Goal: Navigation & Orientation: Find specific page/section

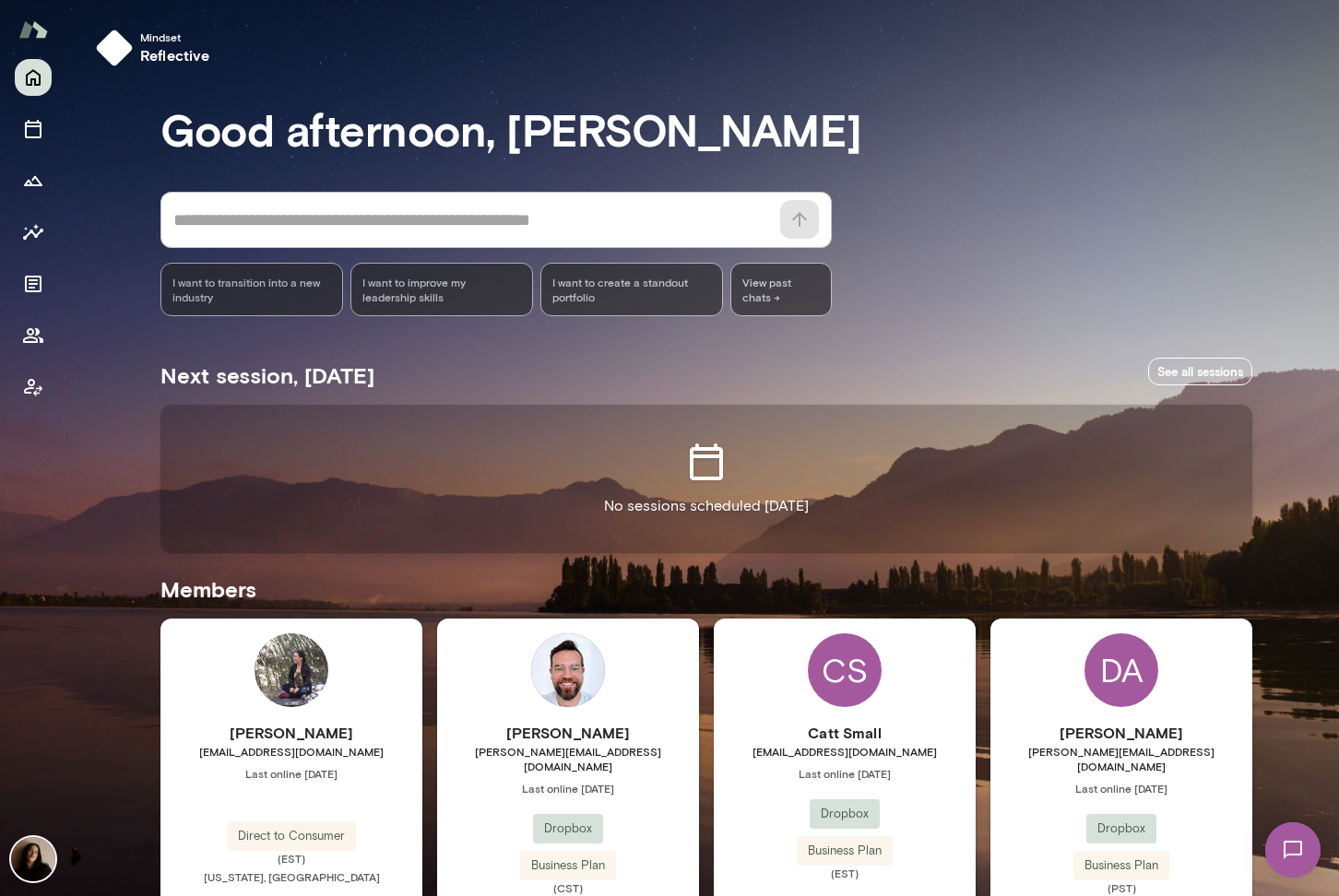
scroll to position [427, 0]
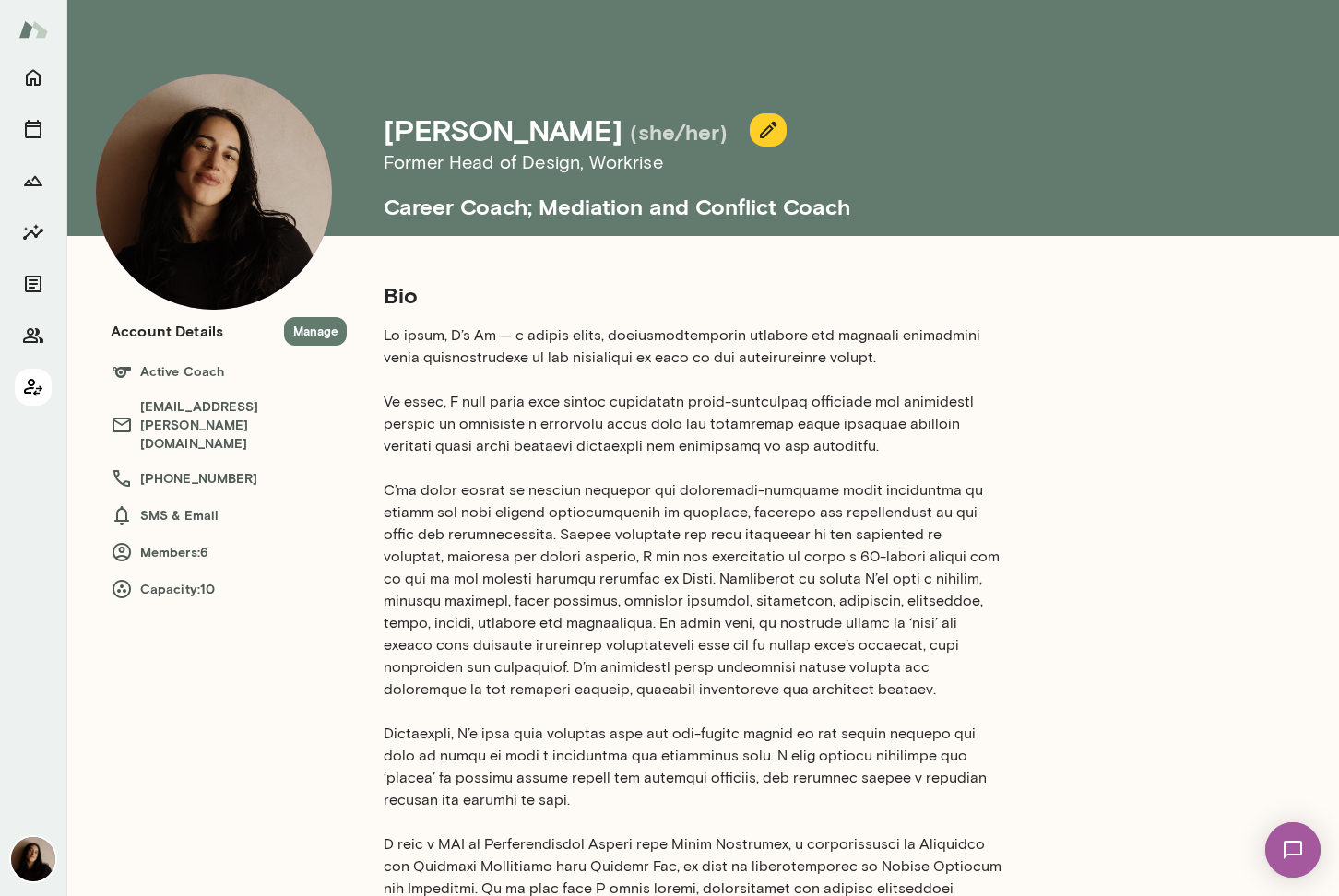
click at [34, 392] on icon "Client app" at bounding box center [33, 387] width 19 height 18
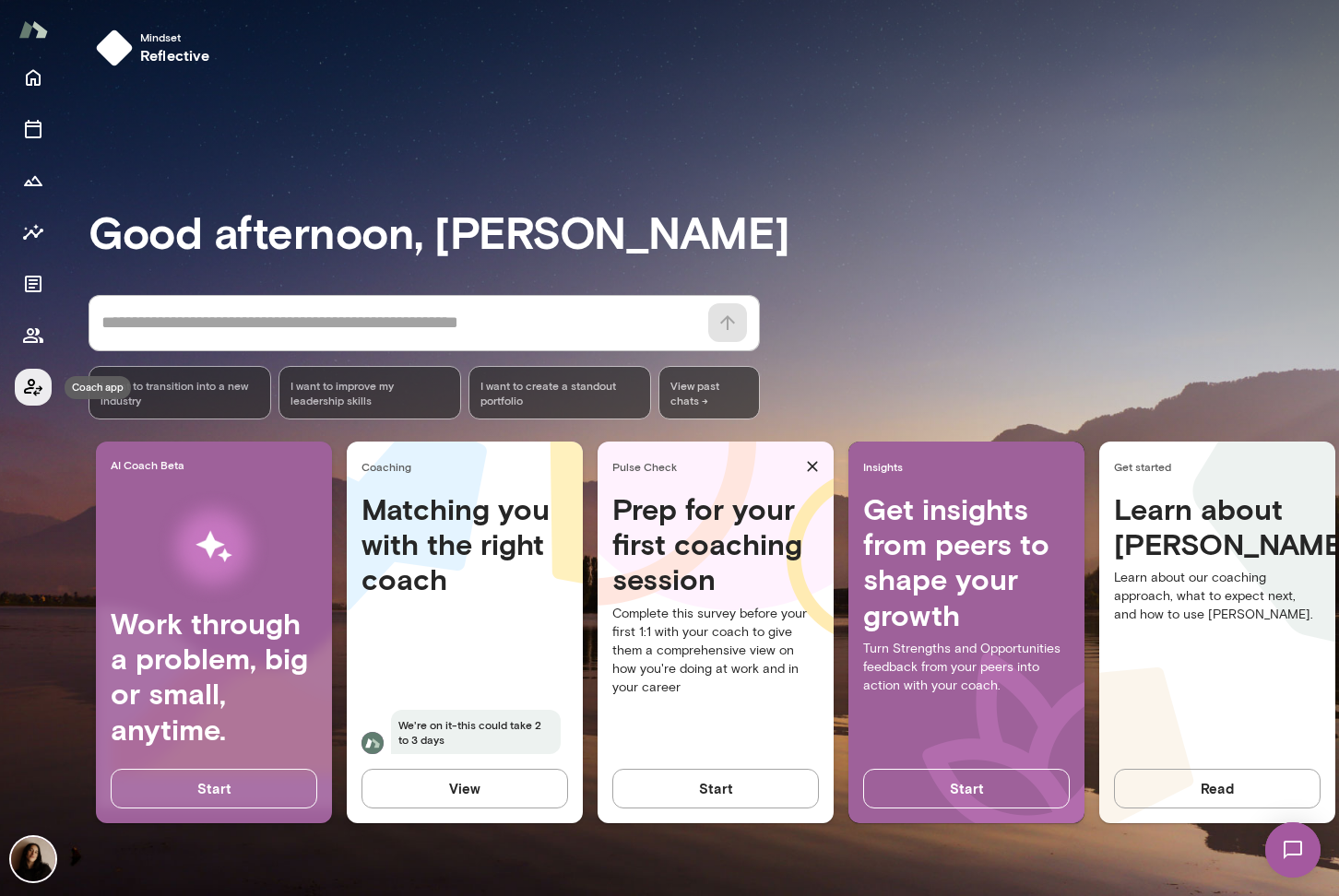
click at [30, 390] on icon "Coach app" at bounding box center [33, 387] width 22 height 22
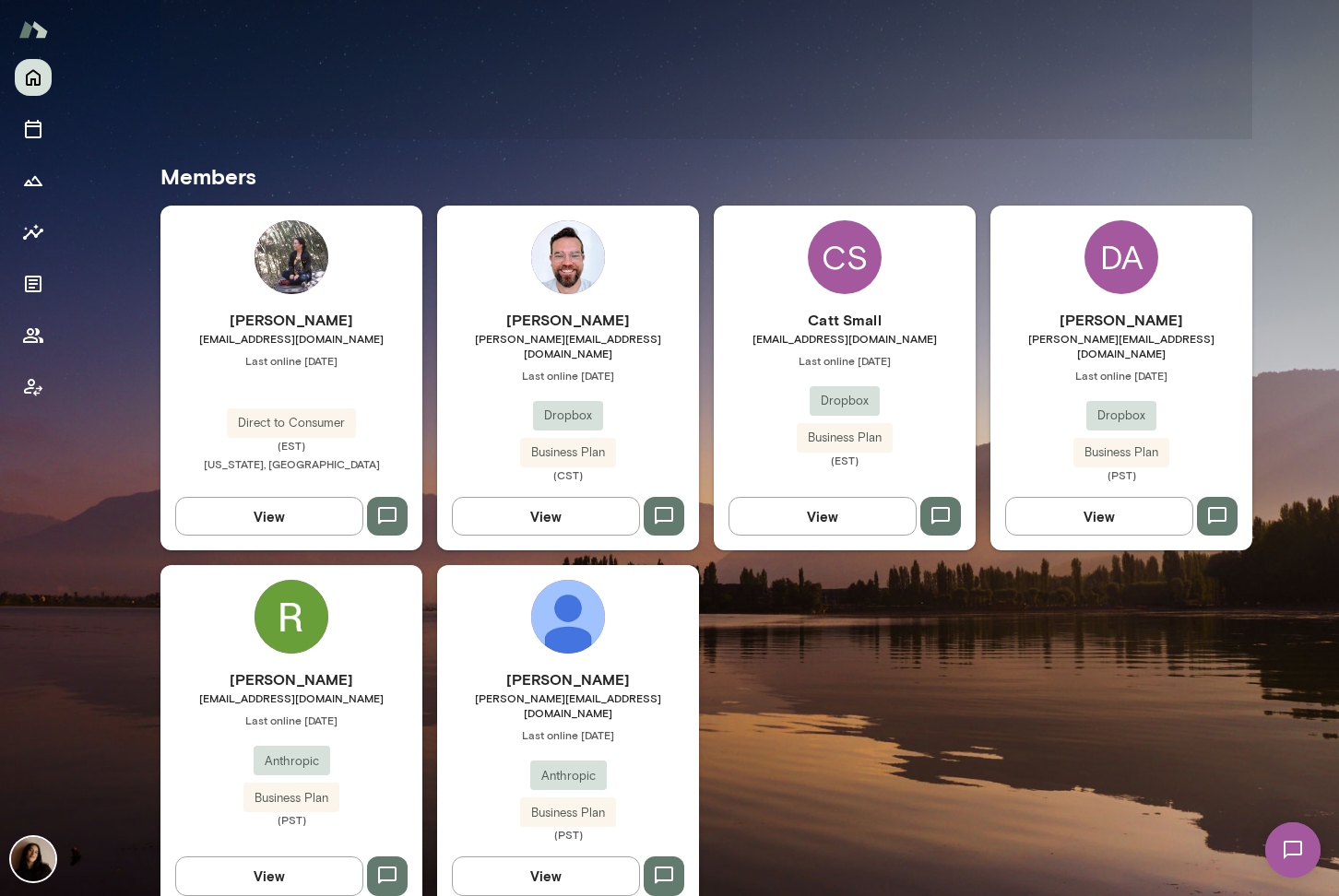
scroll to position [427, 0]
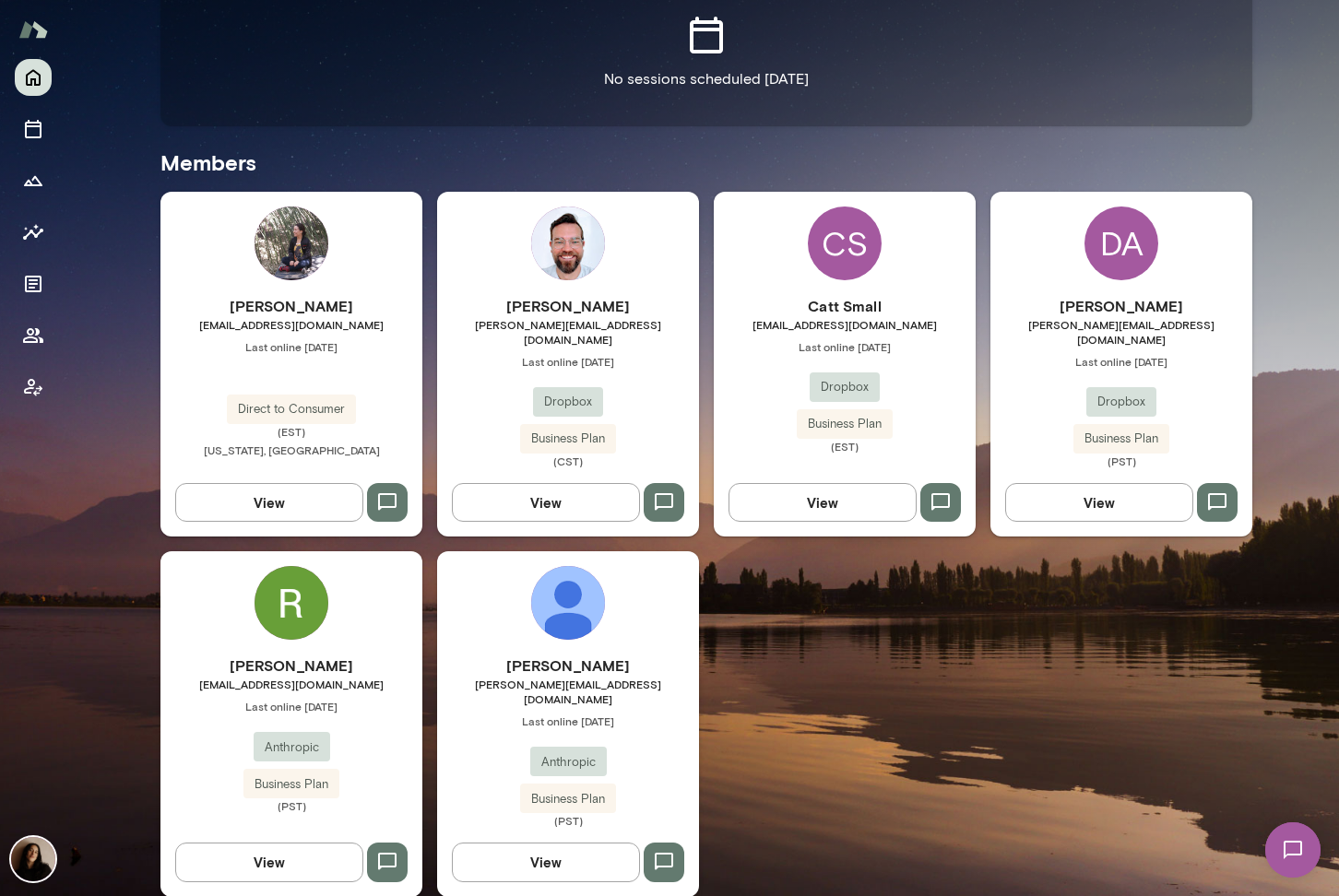
click at [294, 584] on img at bounding box center [292, 603] width 74 height 74
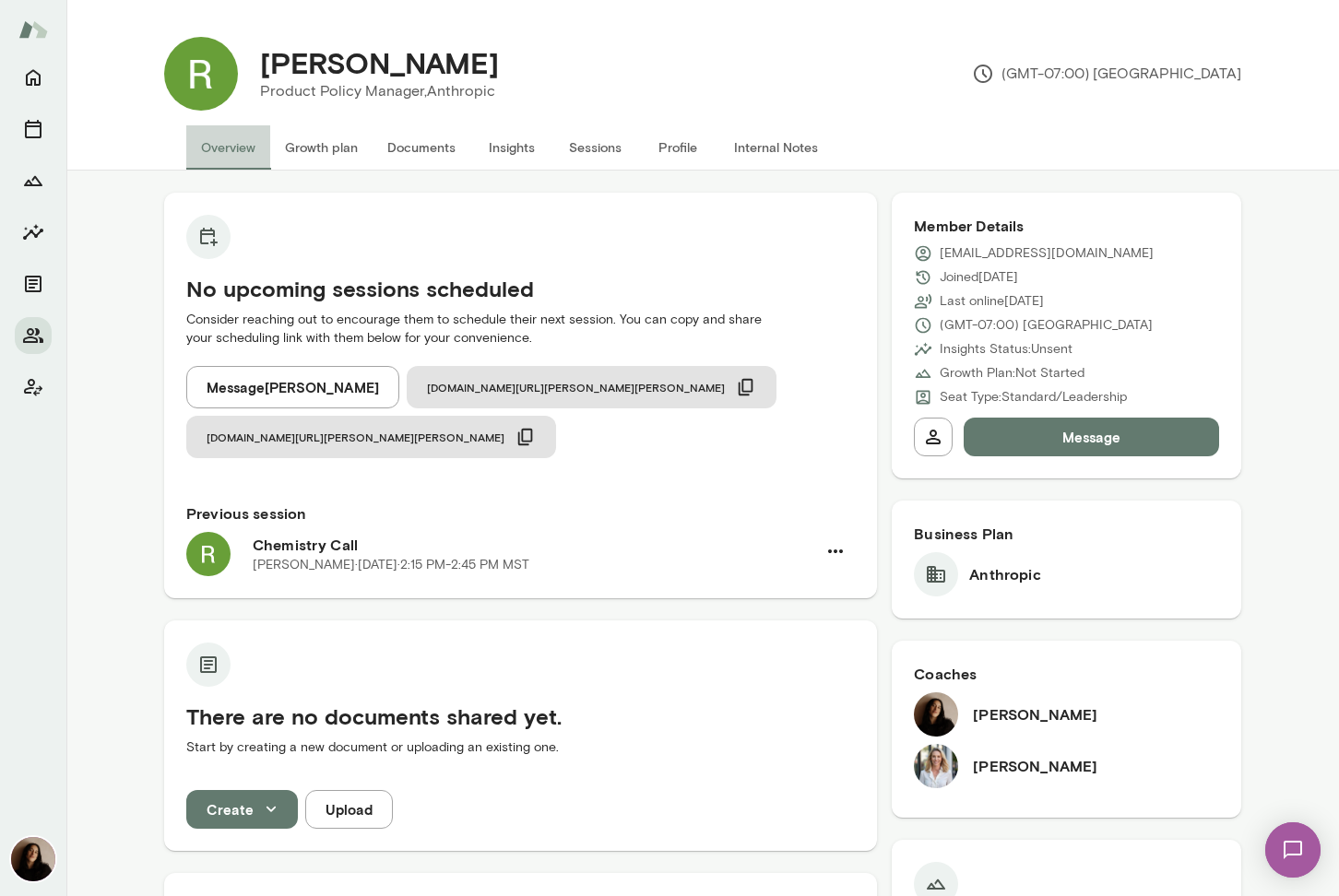
click at [229, 145] on button "Overview" at bounding box center [228, 147] width 84 height 44
click at [37, 70] on icon "Home" at bounding box center [33, 78] width 22 height 22
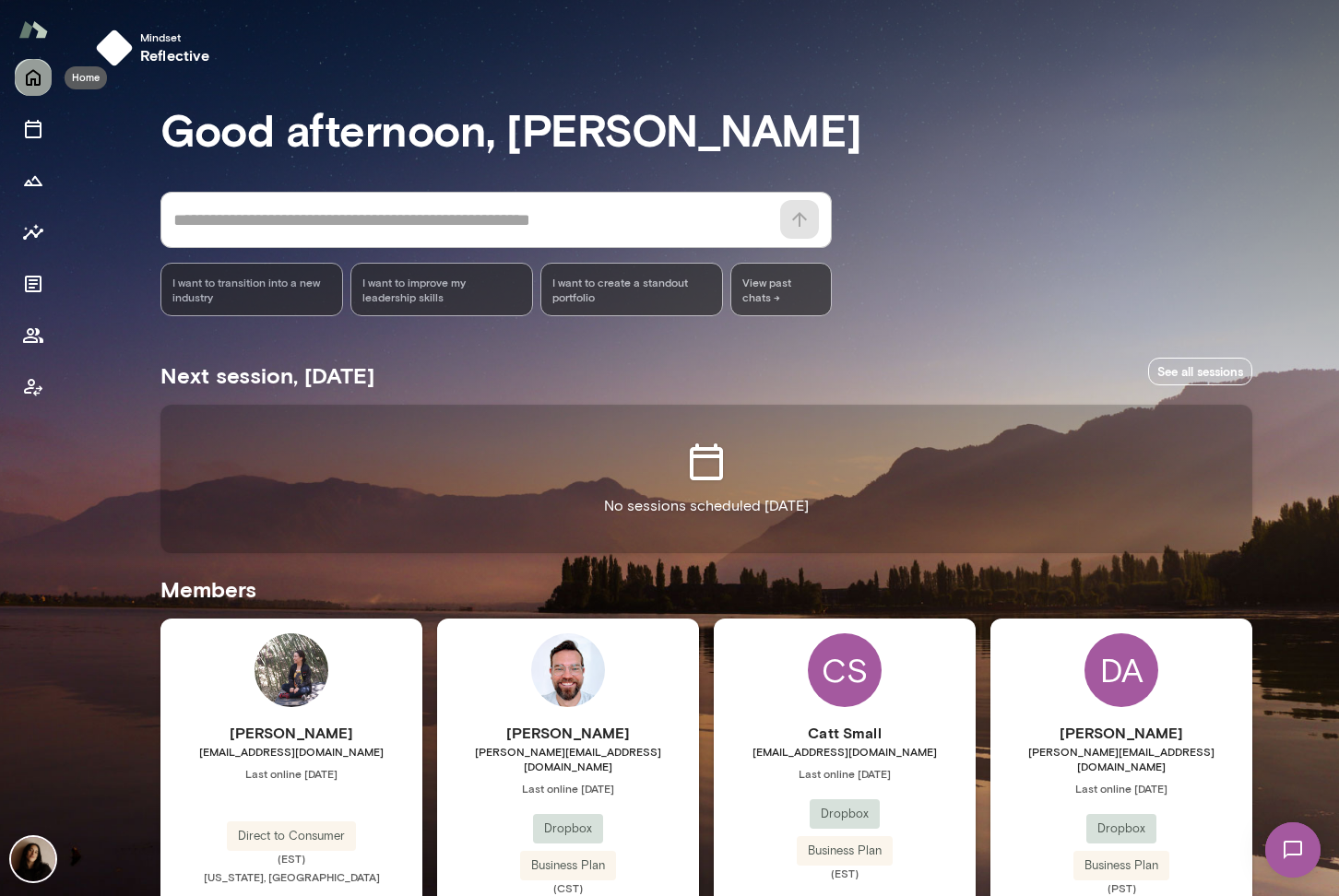
click at [37, 71] on icon "Home" at bounding box center [33, 78] width 22 height 22
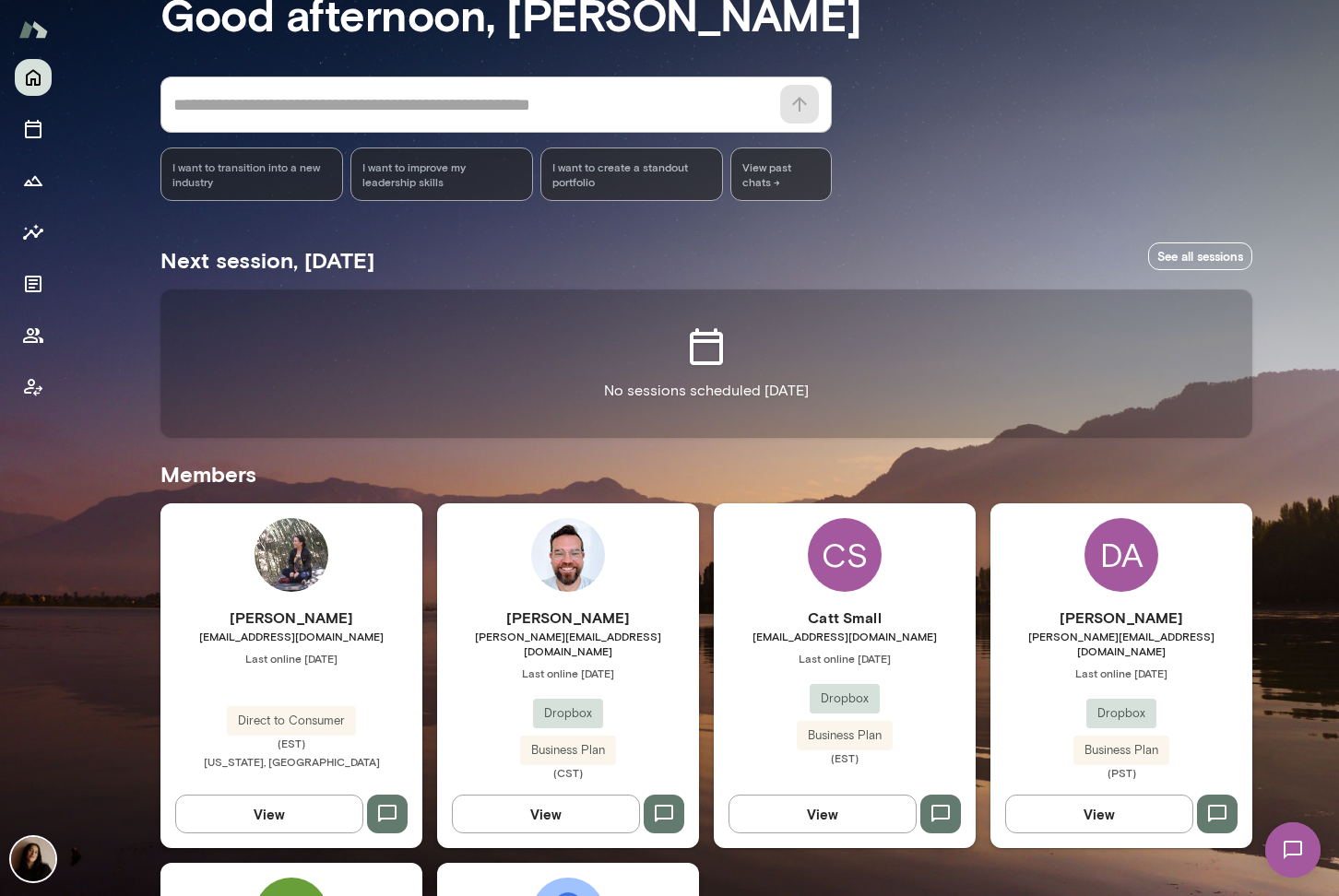
scroll to position [427, 0]
